Goal: Check status: Check status

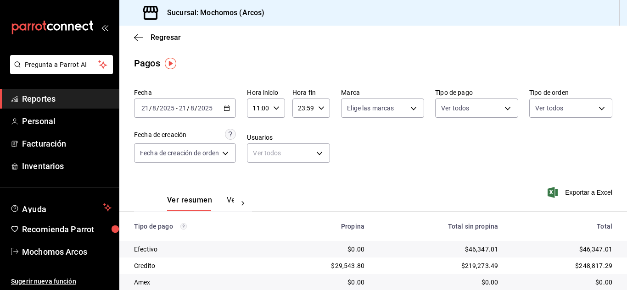
click at [228, 107] on icon "button" at bounding box center [226, 108] width 6 height 6
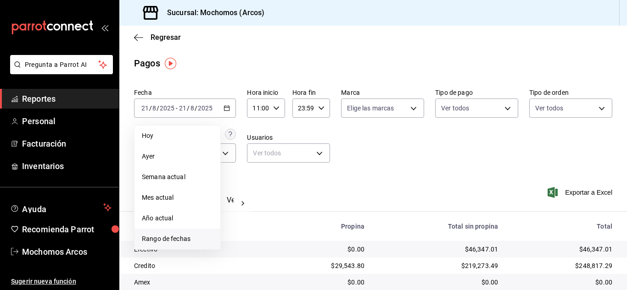
click at [157, 240] on span "Rango de fechas" at bounding box center [177, 239] width 71 height 10
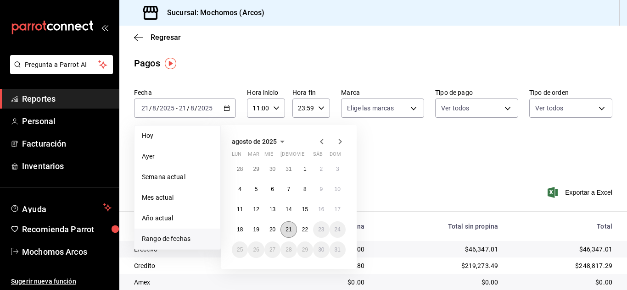
click at [292, 231] on button "21" at bounding box center [288, 230] width 16 height 17
click at [299, 228] on button "22" at bounding box center [305, 230] width 16 height 17
type input "00:00"
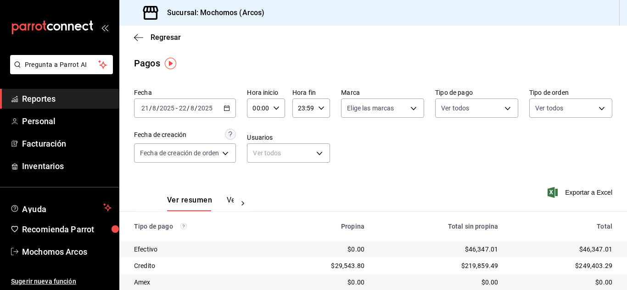
click at [279, 110] on icon "button" at bounding box center [276, 108] width 6 height 6
click at [359, 140] on div at bounding box center [313, 145] width 627 height 290
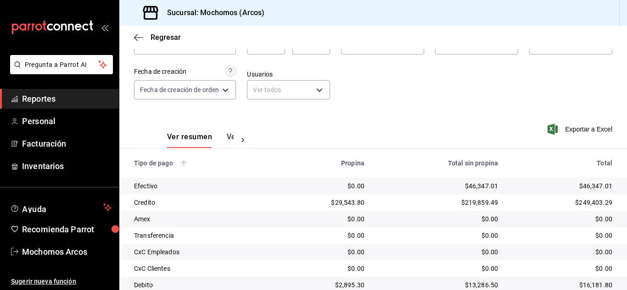
scroll to position [115, 0]
